Goal: Transaction & Acquisition: Purchase product/service

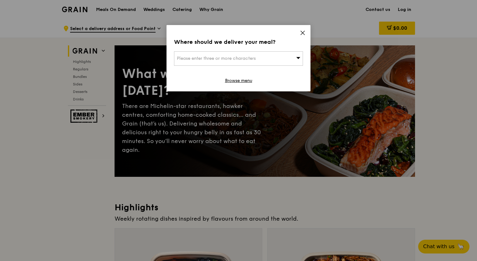
click at [297, 56] on icon at bounding box center [298, 57] width 4 height 5
click at [303, 31] on icon at bounding box center [303, 33] width 6 height 6
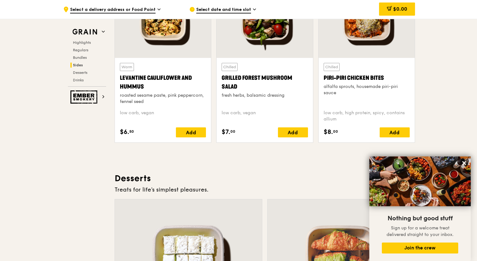
scroll to position [1714, 0]
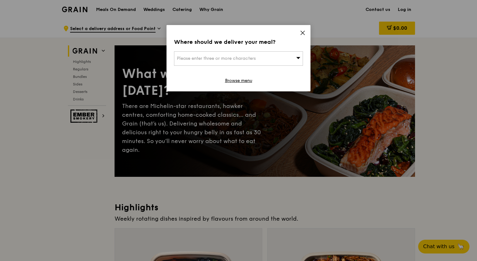
click at [298, 57] on icon at bounding box center [298, 57] width 4 height 5
click at [304, 32] on icon at bounding box center [303, 33] width 6 height 6
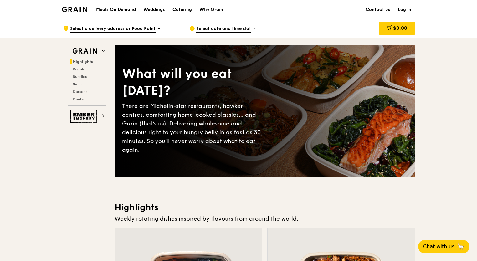
click at [118, 28] on span "Select a delivery address or Food Point" at bounding box center [112, 29] width 85 height 7
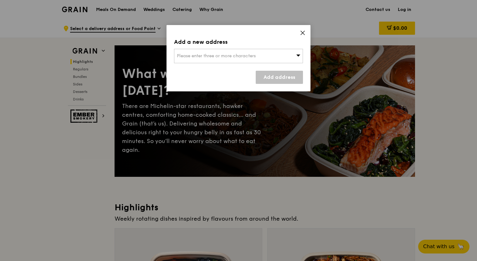
click at [216, 54] on div "Please enter three or more characters" at bounding box center [238, 56] width 129 height 14
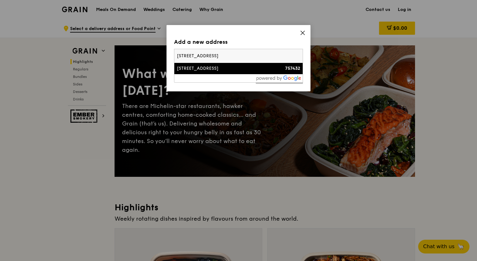
type input "[STREET_ADDRESS]"
click at [212, 69] on div "[STREET_ADDRESS]" at bounding box center [223, 68] width 93 height 6
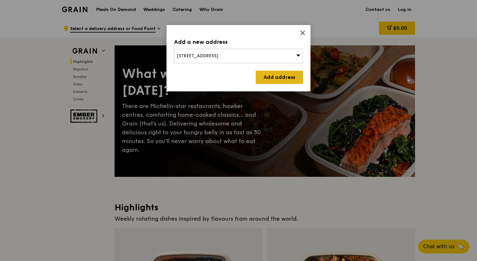
click at [272, 77] on link "Add address" at bounding box center [279, 77] width 47 height 13
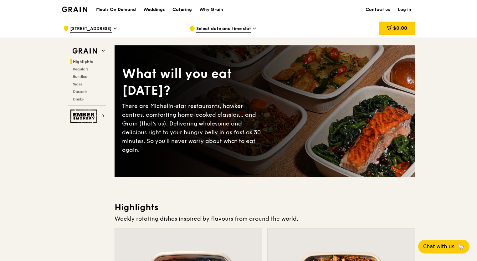
click at [227, 28] on span "Select date and time slot" at bounding box center [223, 29] width 55 height 7
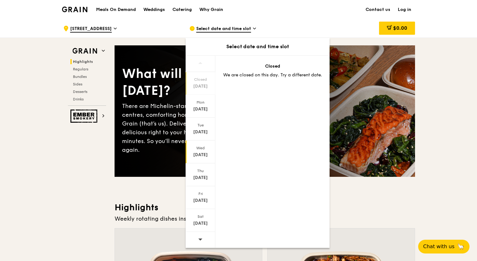
click at [202, 151] on div "[DATE]" at bounding box center [200, 151] width 30 height 23
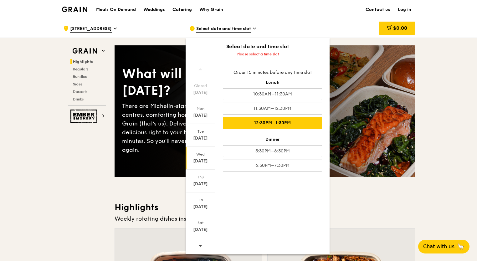
click at [279, 120] on div "12:30PM–1:30PM" at bounding box center [272, 123] width 99 height 12
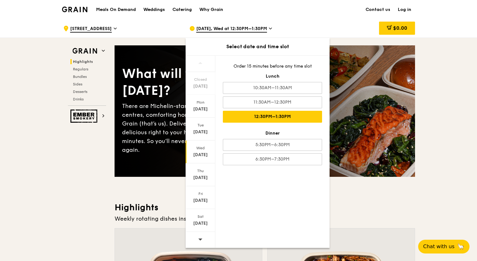
click at [282, 118] on div "12:30PM–1:30PM" at bounding box center [272, 117] width 99 height 12
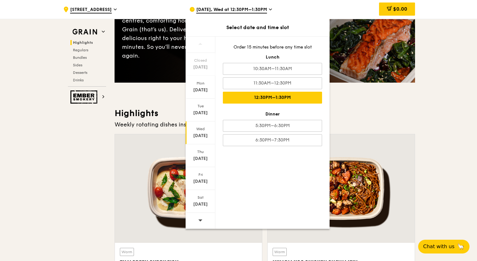
scroll to position [31, 0]
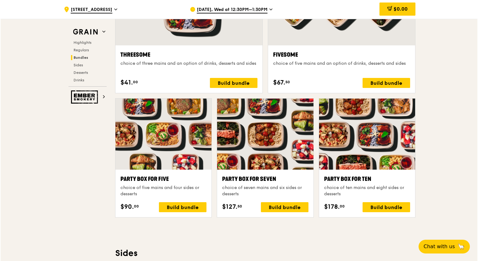
scroll to position [1211, 0]
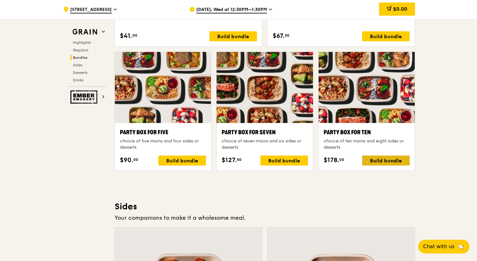
click at [375, 158] on div "Build bundle" at bounding box center [386, 160] width 48 height 10
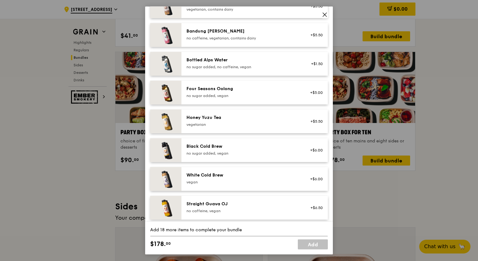
scroll to position [624, 0]
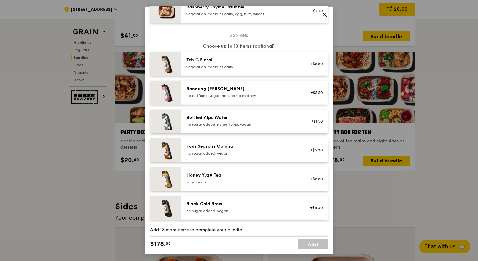
click at [231, 69] on div "vegetarian, contains dairy" at bounding box center [242, 66] width 112 height 5
click at [308, 69] on link "Remove" at bounding box center [315, 67] width 14 height 4
click at [306, 66] on div "+$5.50" at bounding box center [314, 63] width 17 height 5
click at [308, 69] on link "Remove" at bounding box center [315, 67] width 14 height 4
click at [311, 71] on div "+$5.50" at bounding box center [314, 64] width 24 height 14
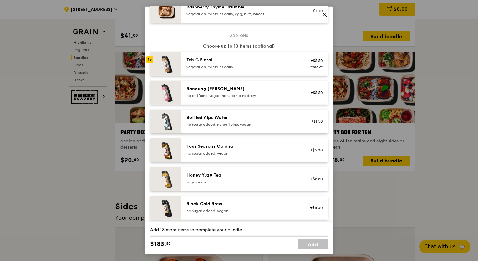
click at [311, 69] on link "Remove" at bounding box center [315, 67] width 14 height 4
click at [313, 71] on div "+$5.50" at bounding box center [314, 64] width 24 height 14
click at [310, 69] on link "Remove" at bounding box center [315, 67] width 14 height 4
click at [313, 95] on div "+$5.50" at bounding box center [314, 92] width 17 height 5
click at [313, 99] on div "+$5.50 Remove" at bounding box center [314, 93] width 24 height 14
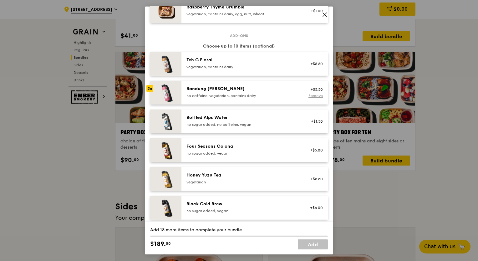
click at [311, 98] on link "Remove" at bounding box center [315, 96] width 14 height 4
click at [313, 94] on div "+$5.50" at bounding box center [314, 93] width 24 height 14
click at [313, 98] on link "Remove" at bounding box center [315, 96] width 14 height 4
click at [313, 91] on div "+$5.50" at bounding box center [314, 93] width 24 height 14
click at [313, 98] on link "Remove" at bounding box center [315, 96] width 14 height 4
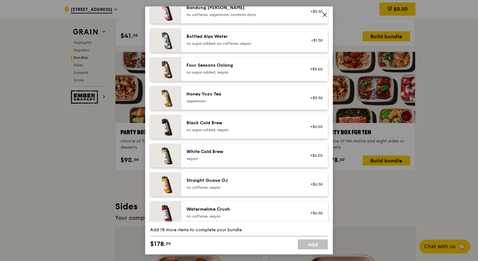
scroll to position [687, 0]
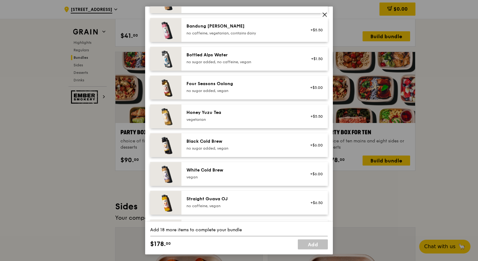
click at [323, 13] on icon at bounding box center [325, 15] width 4 height 4
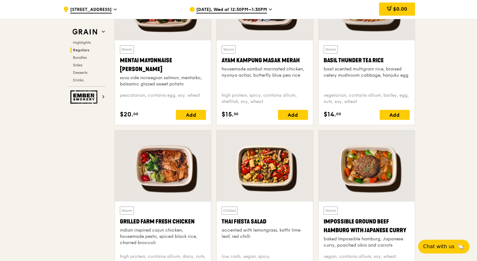
scroll to position [554, 0]
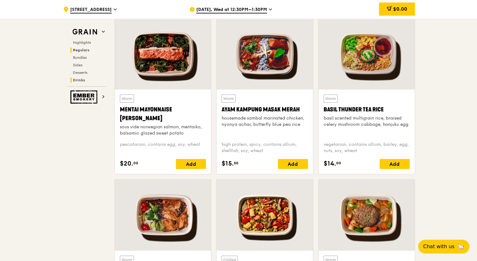
click at [81, 79] on span "Drinks" at bounding box center [79, 80] width 12 height 4
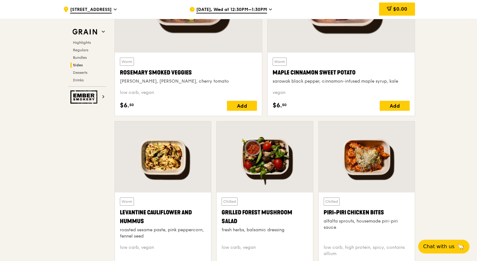
scroll to position [1493, 0]
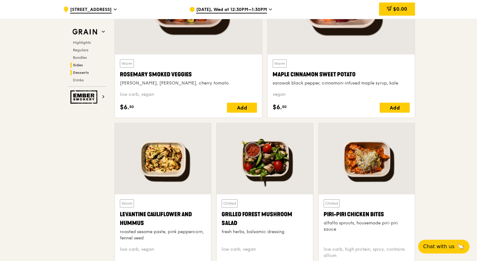
click at [81, 72] on span "Desserts" at bounding box center [81, 72] width 16 height 4
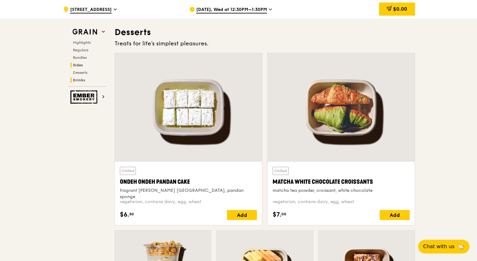
click at [79, 79] on span "Drinks" at bounding box center [79, 80] width 12 height 4
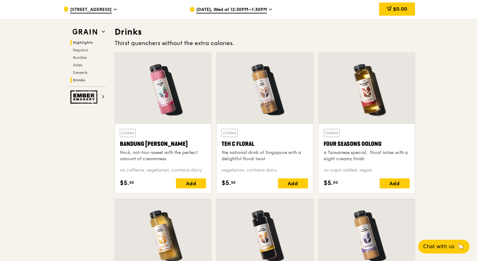
click at [82, 44] on span "Highlights" at bounding box center [83, 42] width 20 height 4
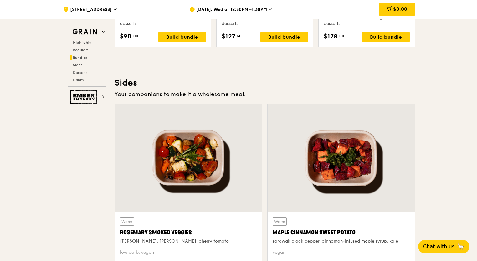
scroll to position [1396, 0]
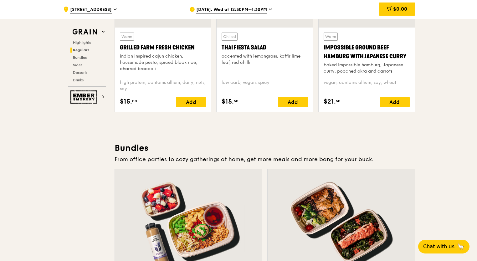
scroll to position [708, 0]
